Goal: Task Accomplishment & Management: Use online tool/utility

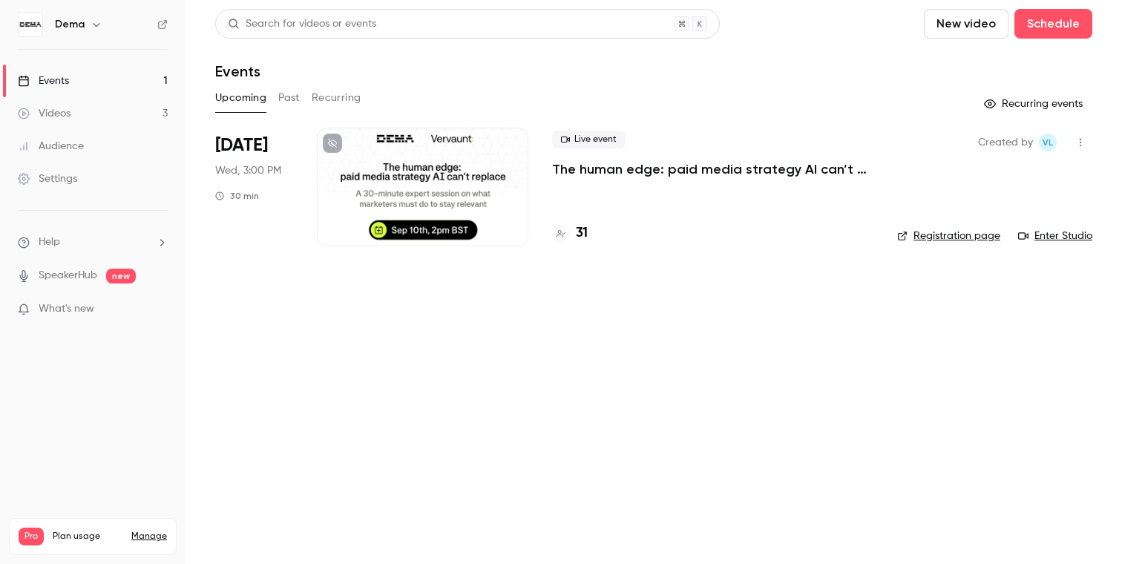
click at [628, 165] on p "The human edge: paid media strategy AI can’t replace" at bounding box center [712, 169] width 321 height 18
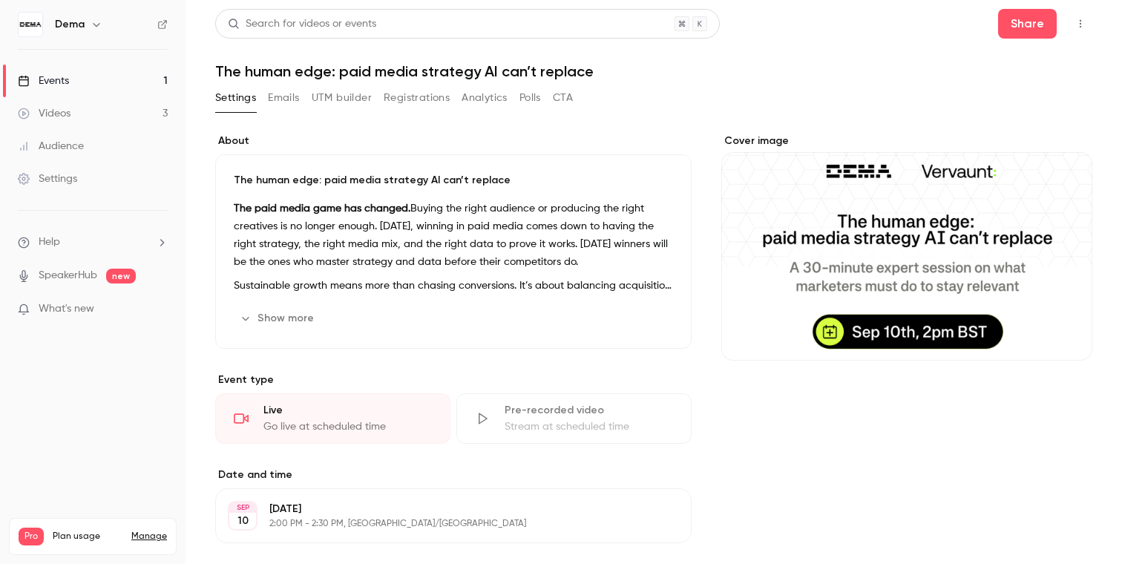
click at [359, 108] on button "UTM builder" at bounding box center [342, 98] width 60 height 24
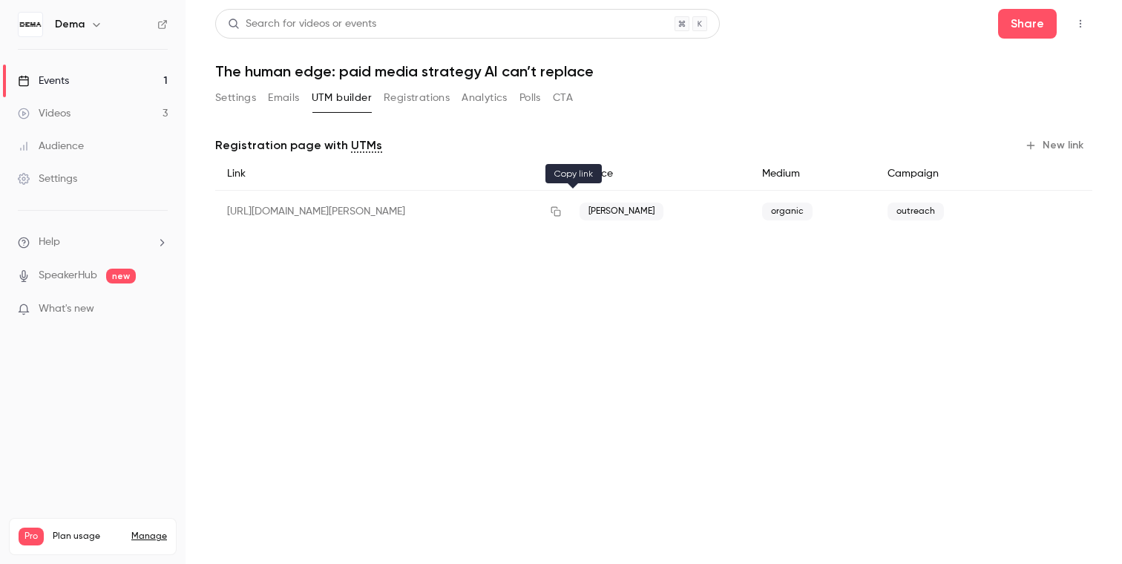
click at [562, 216] on icon "button" at bounding box center [556, 211] width 12 height 10
